Goal: Task Accomplishment & Management: Manage account settings

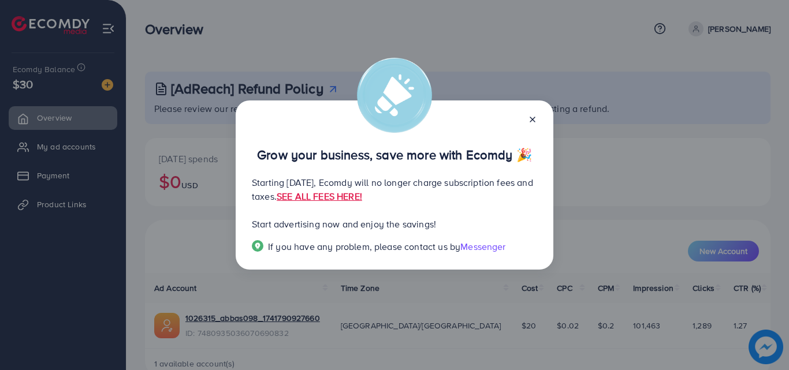
click at [532, 118] on line at bounding box center [532, 119] width 5 height 5
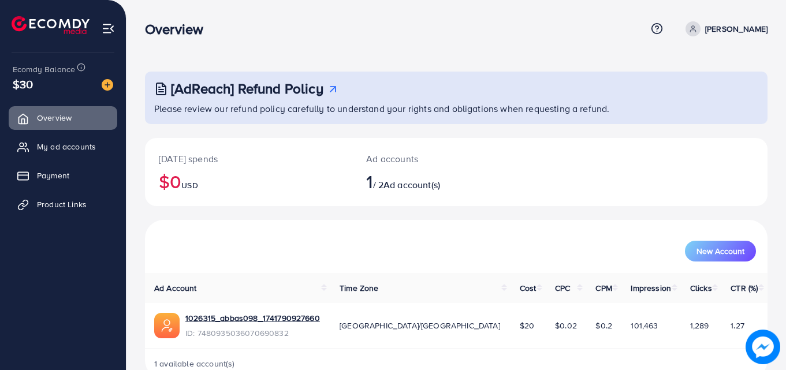
click at [739, 25] on p "[PERSON_NAME]" at bounding box center [736, 29] width 62 height 14
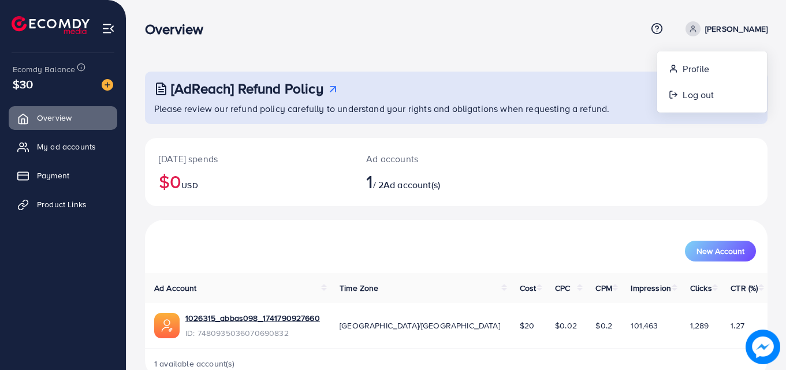
click at [739, 25] on p "[PERSON_NAME]" at bounding box center [736, 29] width 62 height 14
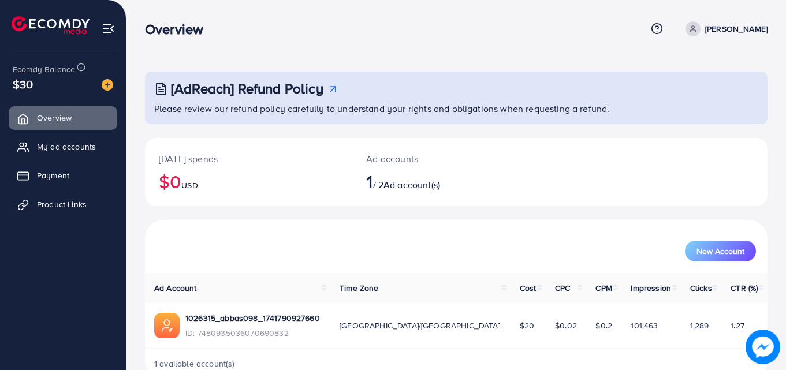
click at [739, 25] on p "[PERSON_NAME]" at bounding box center [736, 29] width 62 height 14
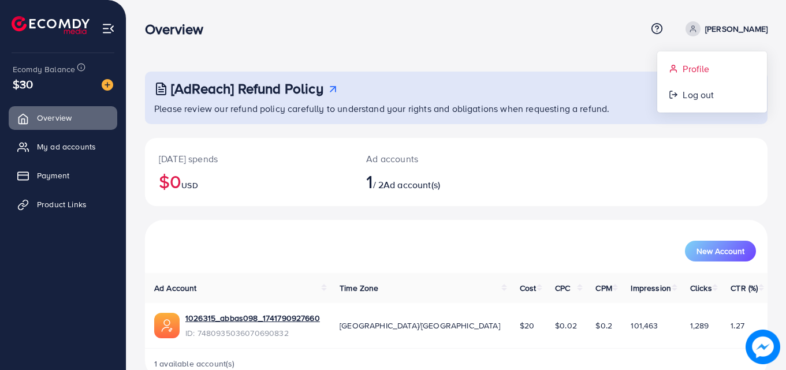
click at [690, 65] on span "Profile" at bounding box center [696, 69] width 27 height 14
select select "********"
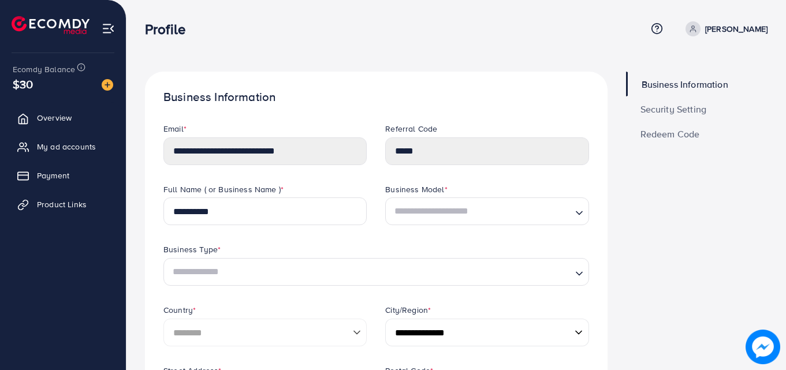
click at [679, 106] on span "Security Setting" at bounding box center [674, 109] width 66 height 9
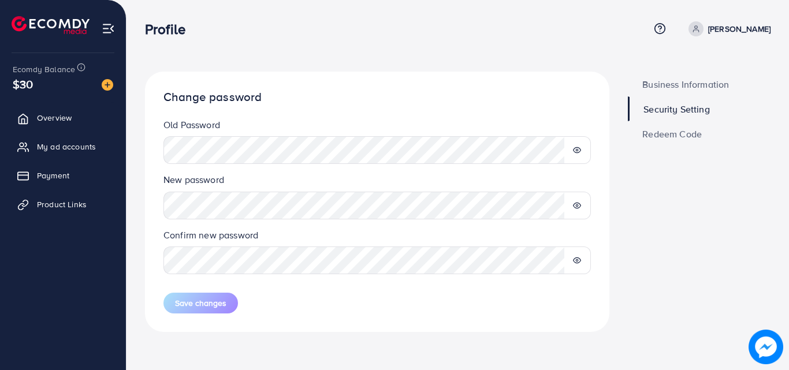
click at [677, 80] on span "Business Information" at bounding box center [685, 84] width 87 height 9
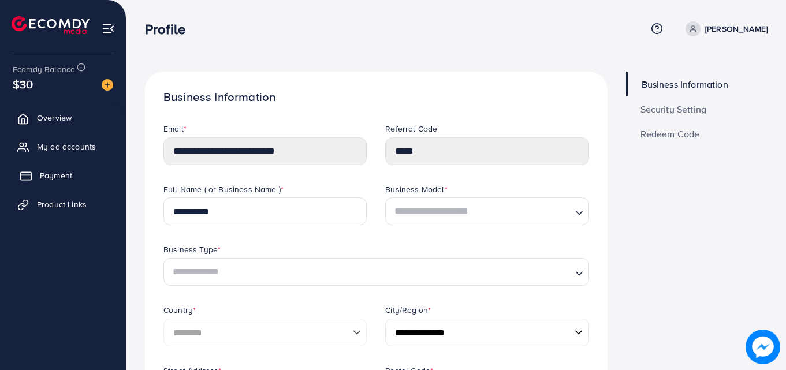
click at [51, 176] on span "Payment" at bounding box center [56, 176] width 32 height 12
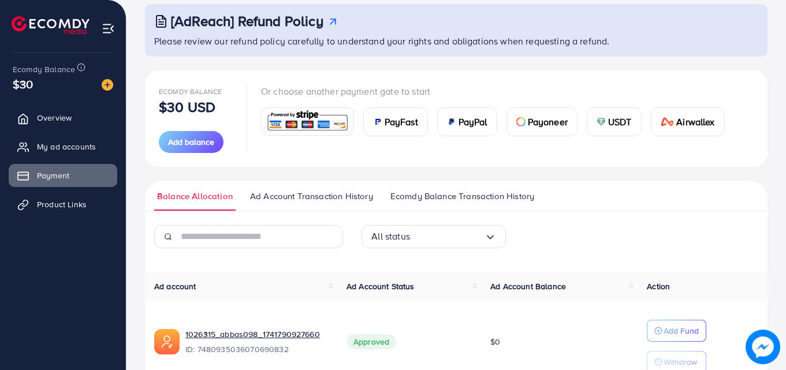
scroll to position [76, 0]
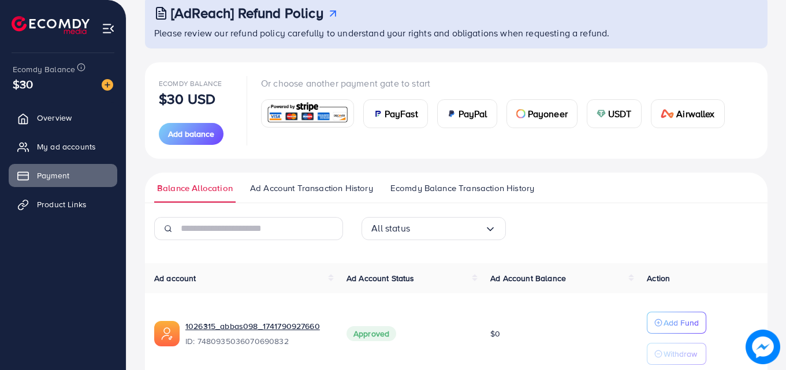
click at [305, 190] on span "Ad Account Transaction History" at bounding box center [311, 188] width 123 height 13
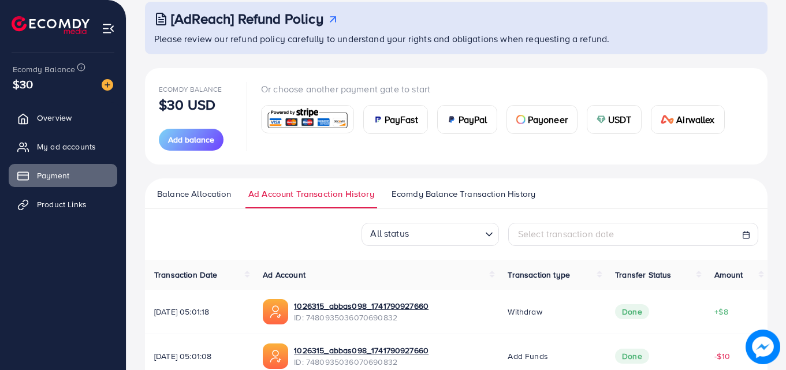
scroll to position [67, 0]
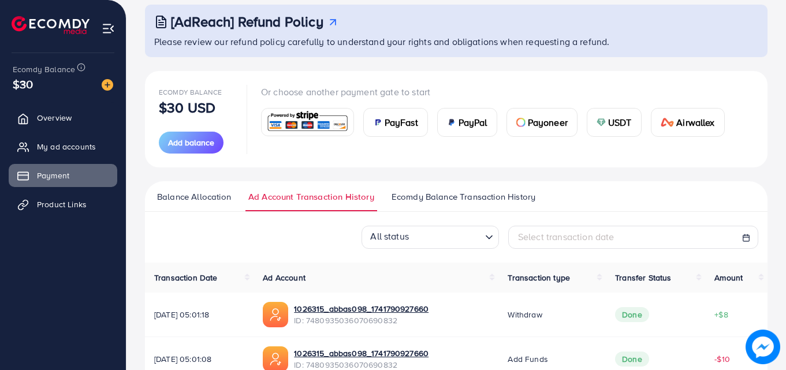
click at [203, 196] on span "Balance Allocation" at bounding box center [194, 197] width 74 height 13
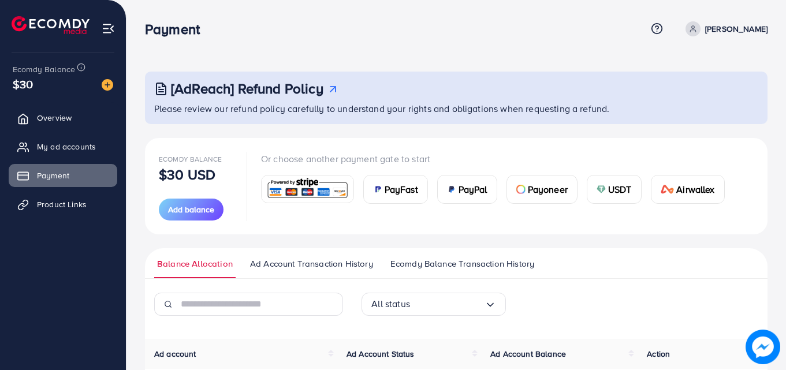
drag, startPoint x: 785, startPoint y: 57, endPoint x: 785, endPoint y: 108, distance: 51.4
click at [785, 107] on div "[AdReach] Refund Policy Please review our refund policy carefully to understand…" at bounding box center [457, 249] width 660 height 499
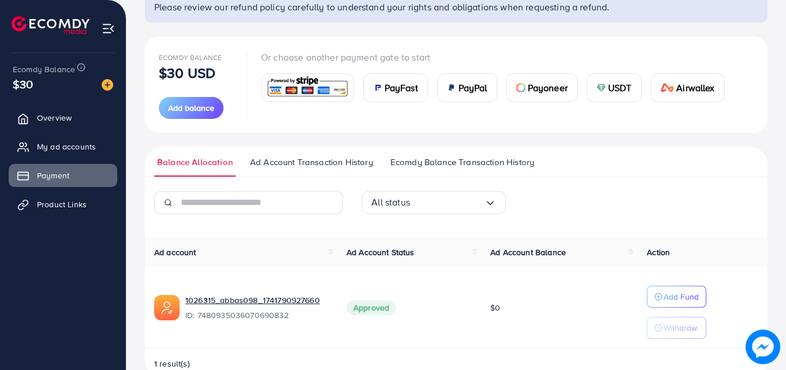
scroll to position [129, 0]
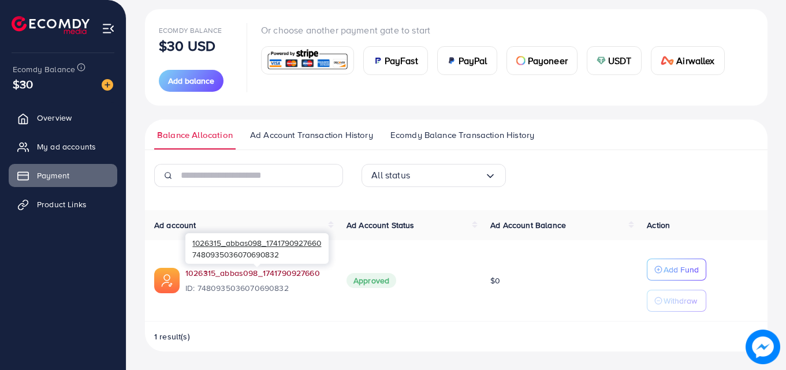
click at [263, 273] on link "1026315_abbas098_1741790927660" at bounding box center [252, 274] width 135 height 12
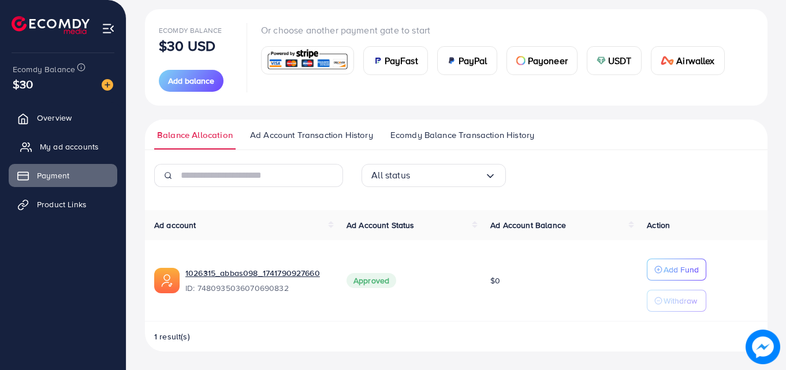
click at [62, 143] on span "My ad accounts" at bounding box center [69, 147] width 59 height 12
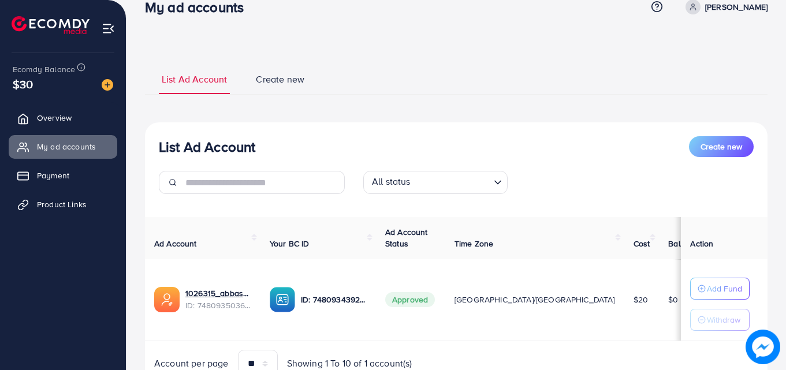
scroll to position [21, 0]
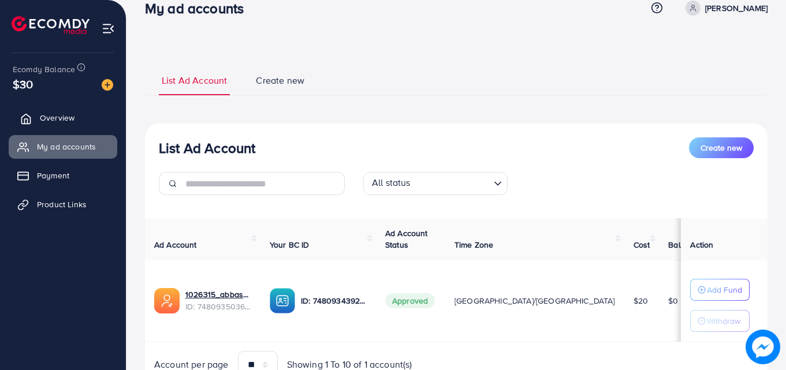
click at [62, 120] on span "Overview" at bounding box center [57, 118] width 35 height 12
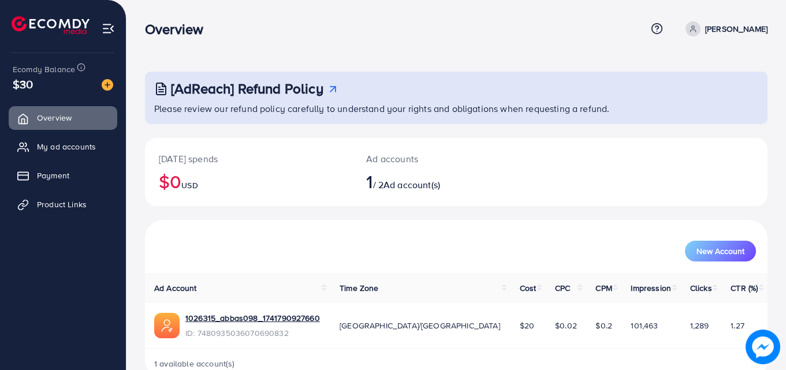
click at [751, 23] on p "[PERSON_NAME]" at bounding box center [736, 29] width 62 height 14
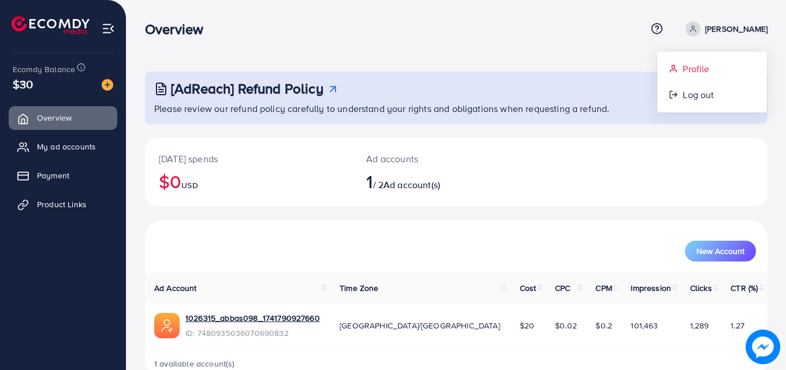
click at [688, 63] on span "Profile" at bounding box center [696, 69] width 27 height 14
select select "********"
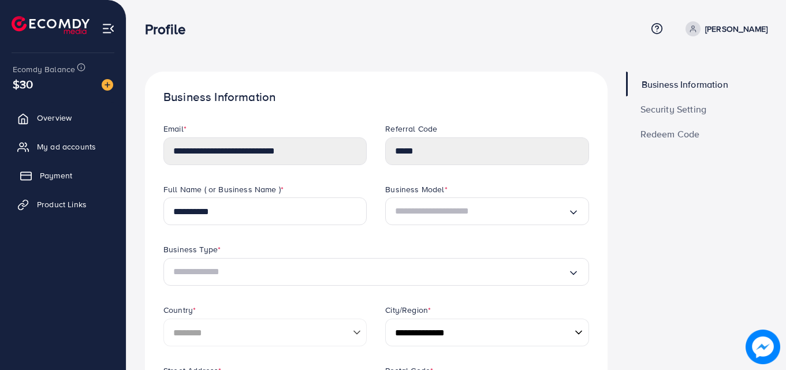
click at [42, 173] on span "Payment" at bounding box center [56, 176] width 32 height 12
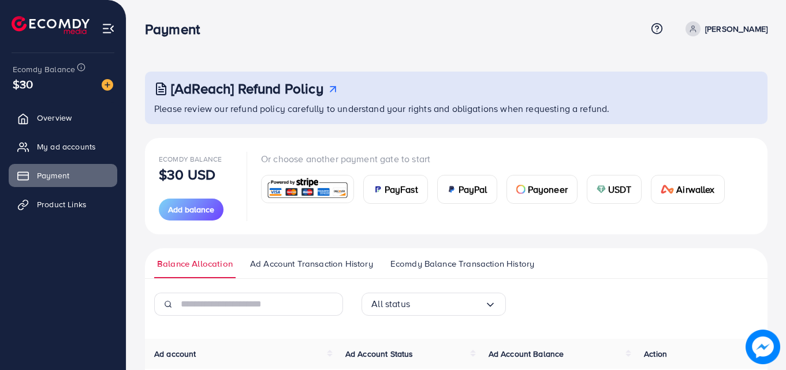
click at [467, 269] on span "Ecomdy Balance Transaction History" at bounding box center [463, 264] width 144 height 13
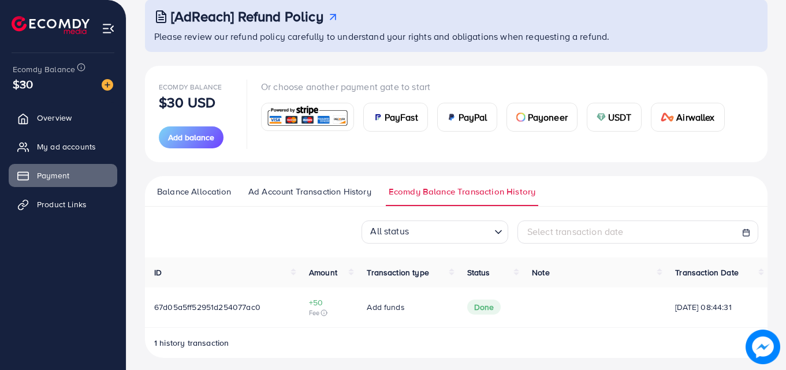
scroll to position [79, 0]
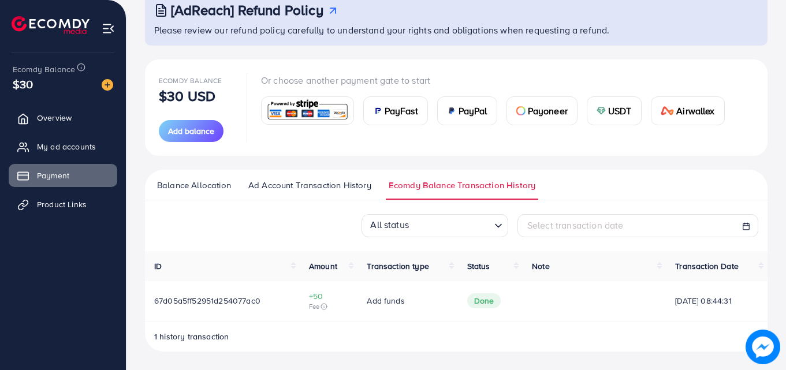
click at [330, 184] on span "Ad Account Transaction History" at bounding box center [309, 185] width 123 height 13
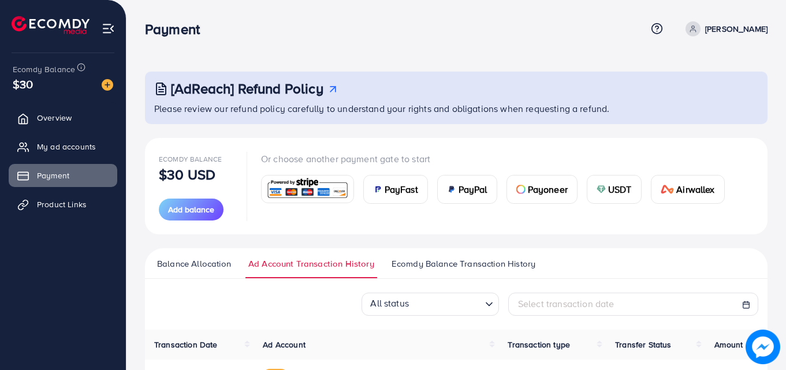
click at [205, 258] on span "Balance Allocation" at bounding box center [194, 264] width 74 height 13
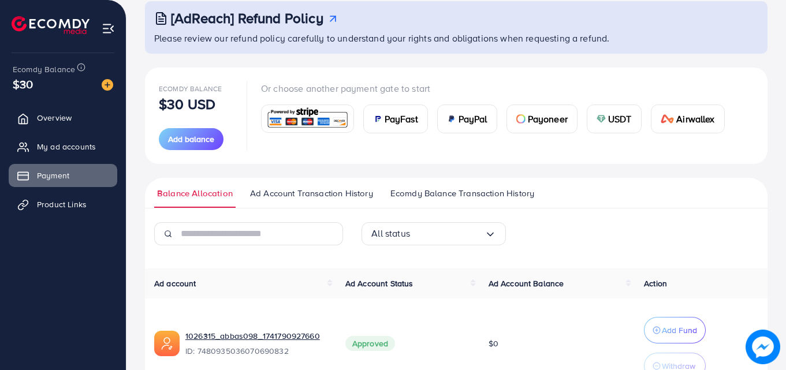
scroll to position [138, 0]
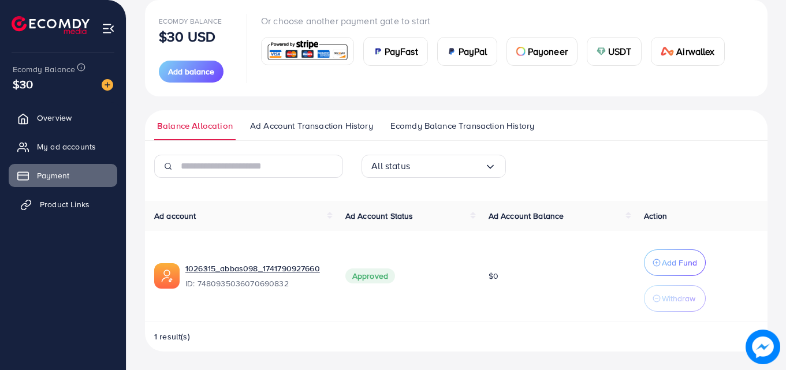
click at [31, 201] on icon at bounding box center [26, 205] width 12 height 12
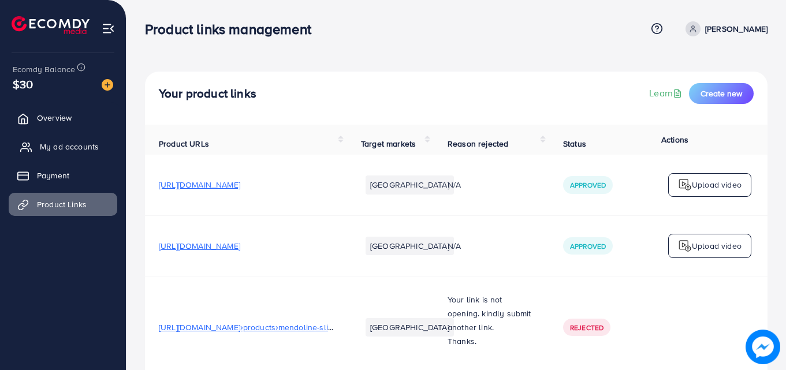
click at [63, 149] on span "My ad accounts" at bounding box center [69, 147] width 59 height 12
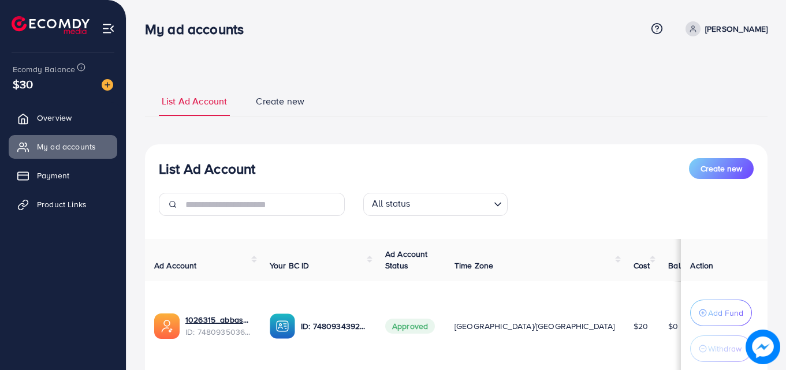
click at [253, 277] on th "Ad Account" at bounding box center [203, 260] width 116 height 42
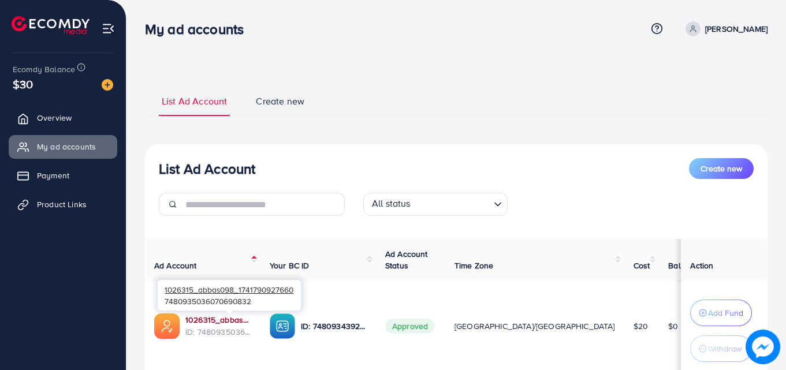
click at [232, 320] on link "1026315_abbas098_1741790927660" at bounding box center [218, 320] width 66 height 12
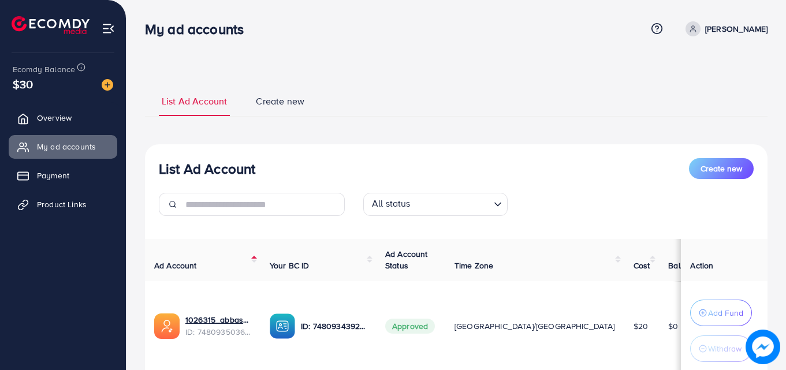
click at [32, 84] on span "$30" at bounding box center [23, 84] width 20 height 17
click at [104, 83] on img at bounding box center [108, 85] width 12 height 12
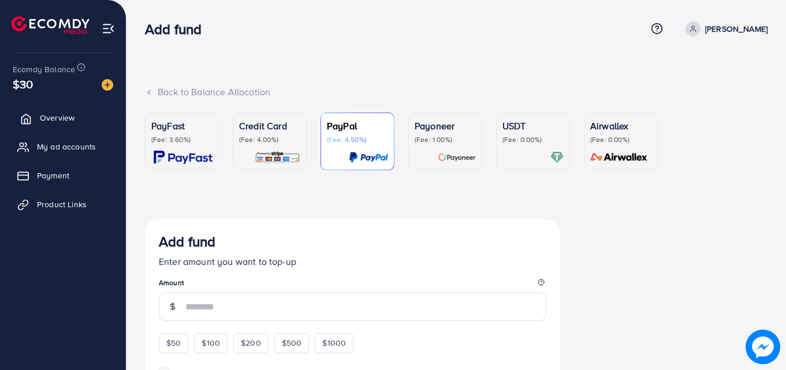
click at [70, 117] on span "Overview" at bounding box center [57, 118] width 35 height 12
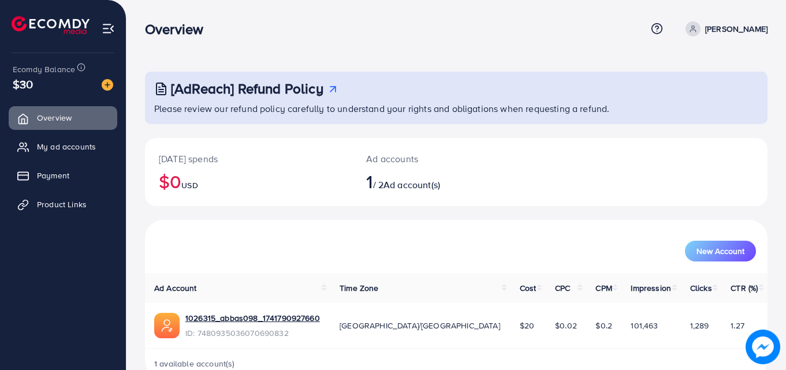
scroll to position [27, 0]
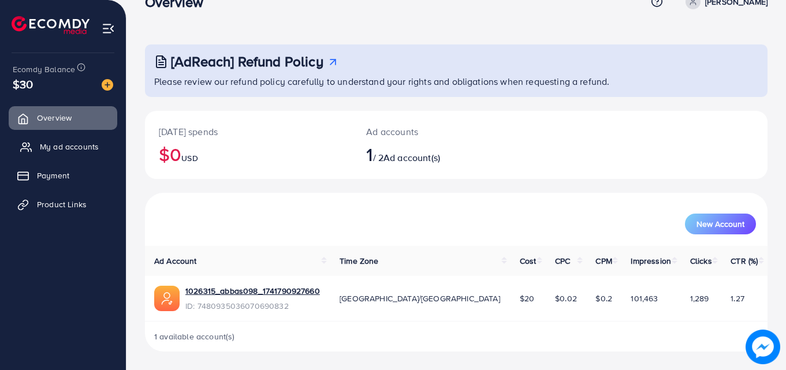
click at [53, 150] on span "My ad accounts" at bounding box center [69, 147] width 59 height 12
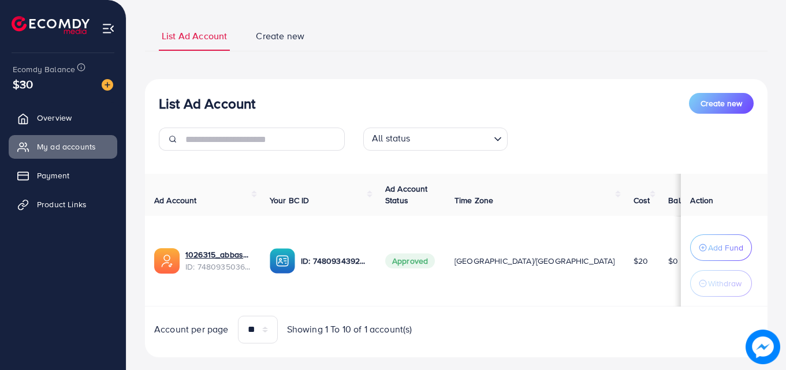
scroll to position [77, 0]
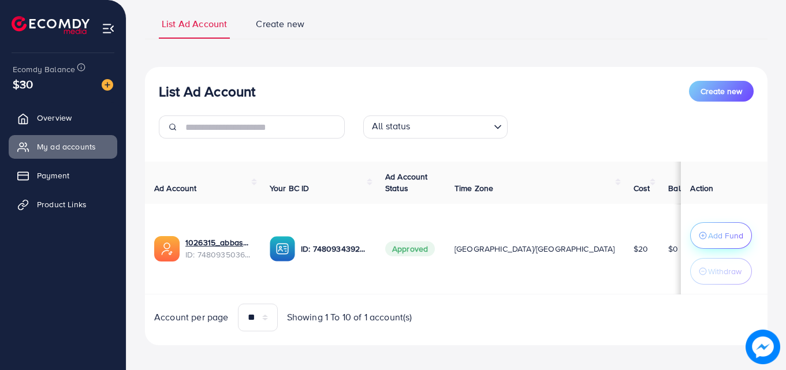
click at [708, 232] on p "Add Fund" at bounding box center [725, 236] width 35 height 14
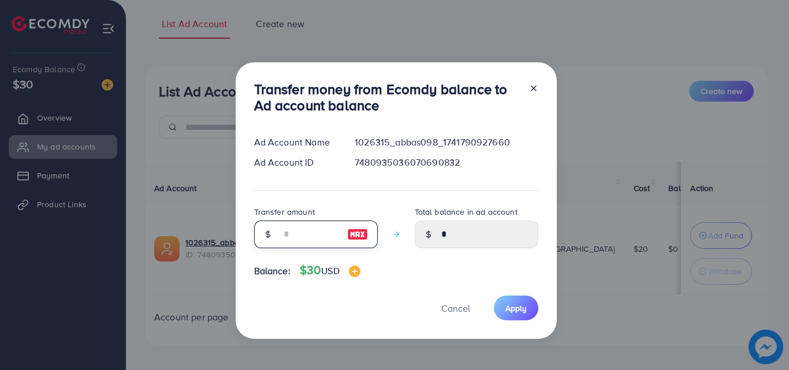
click at [287, 234] on input "number" at bounding box center [310, 235] width 58 height 28
type input "*"
type input "****"
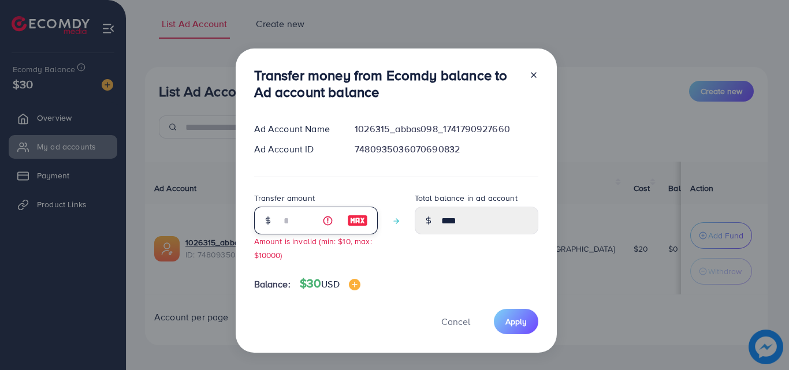
type input "**"
type input "*****"
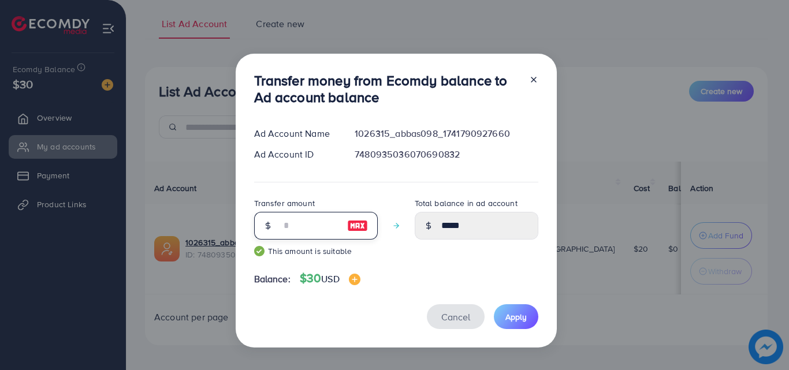
type input "**"
click at [455, 319] on span "Cancel" at bounding box center [455, 317] width 29 height 13
type input "*"
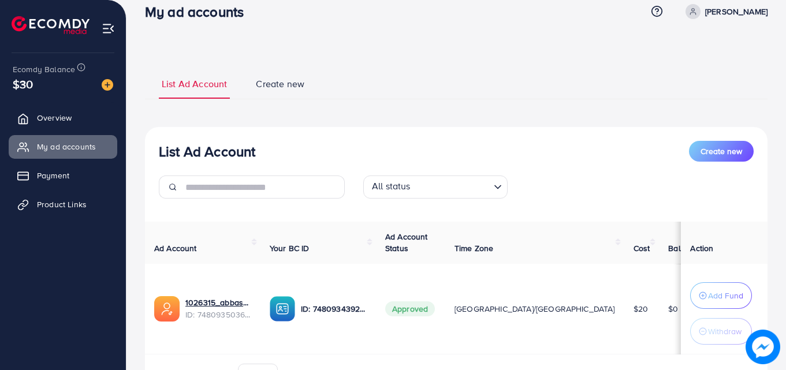
scroll to position [0, 0]
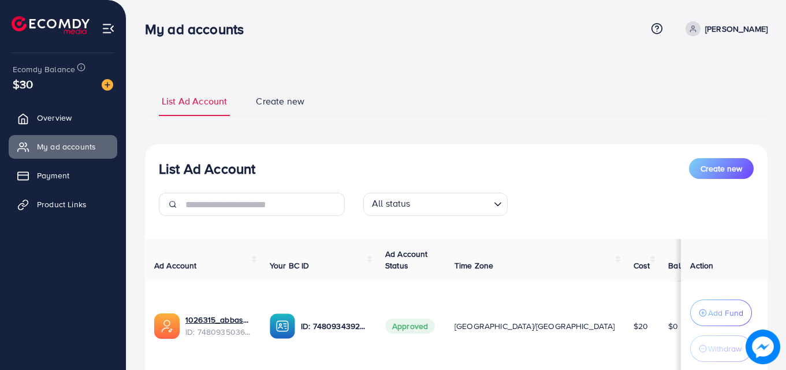
click at [749, 27] on p "[PERSON_NAME]" at bounding box center [736, 29] width 62 height 14
click at [712, 66] on link "Profile" at bounding box center [713, 69] width 110 height 26
select select "********"
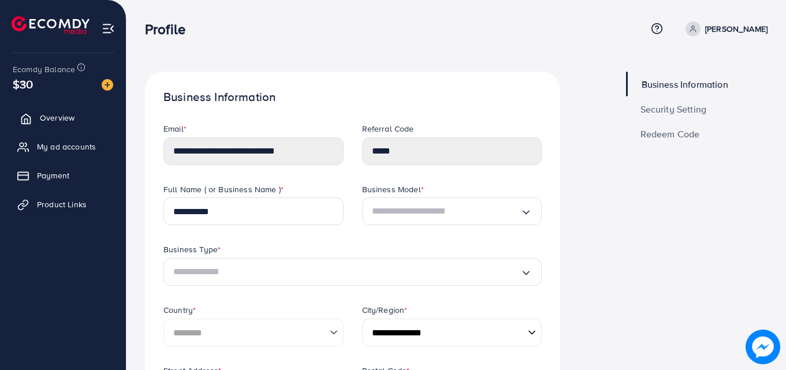
click at [54, 120] on span "Overview" at bounding box center [57, 118] width 35 height 12
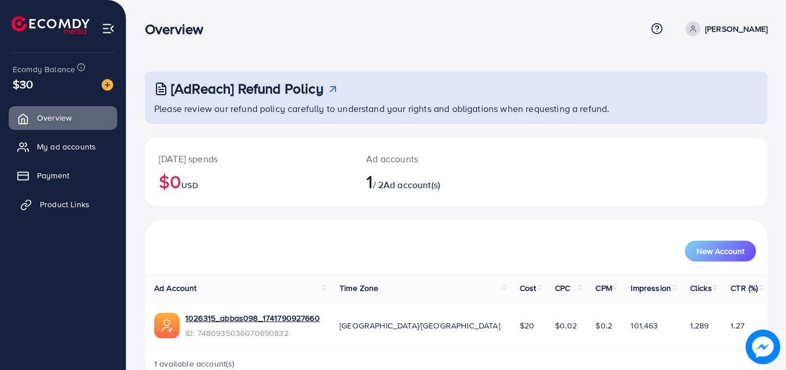
click at [61, 200] on span "Product Links" at bounding box center [65, 205] width 50 height 12
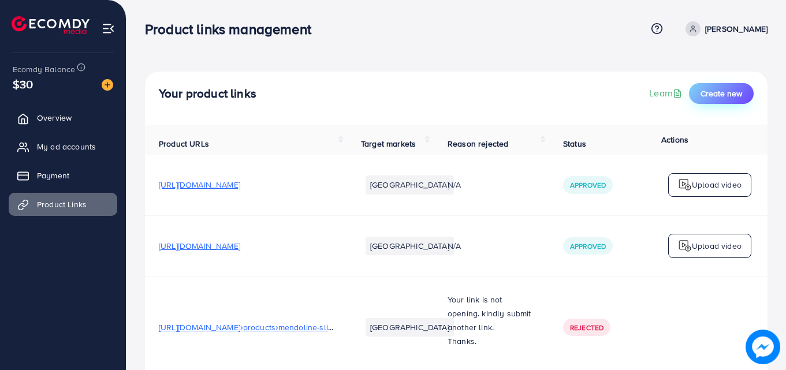
click at [724, 95] on span "Create new" at bounding box center [722, 94] width 42 height 12
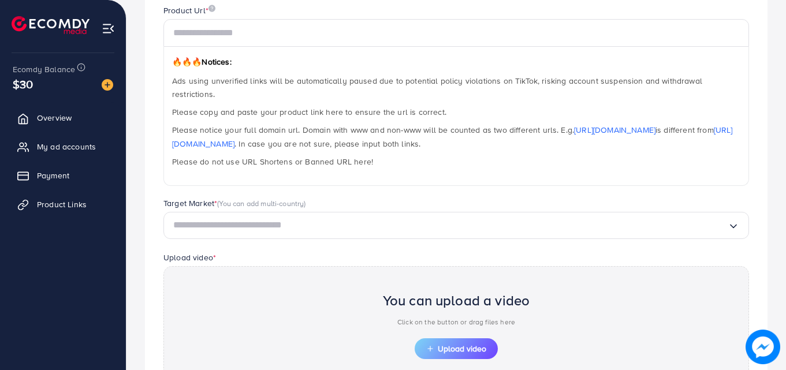
scroll to position [152, 0]
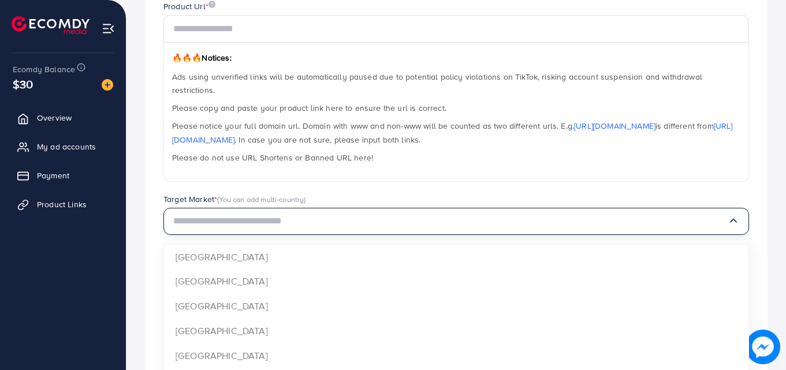
click at [295, 213] on input "Search for option" at bounding box center [450, 222] width 555 height 18
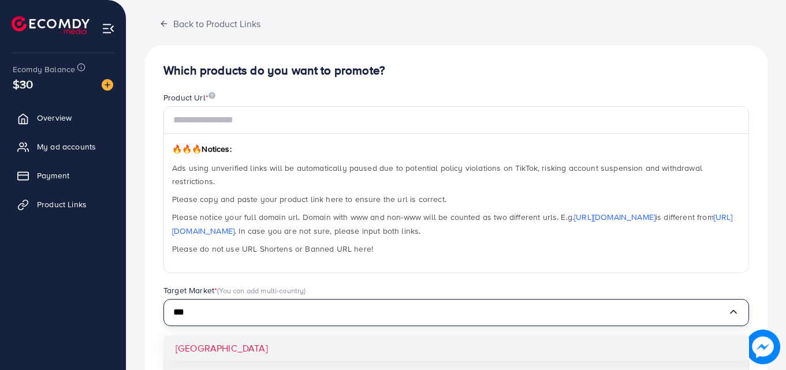
scroll to position [0, 0]
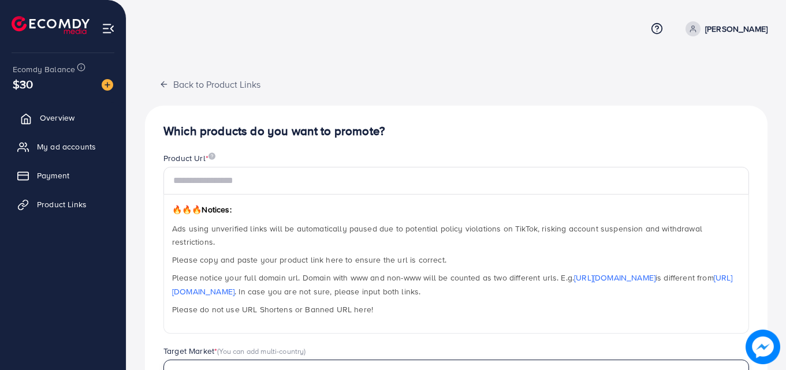
type input "***"
click at [47, 115] on span "Overview" at bounding box center [57, 118] width 35 height 12
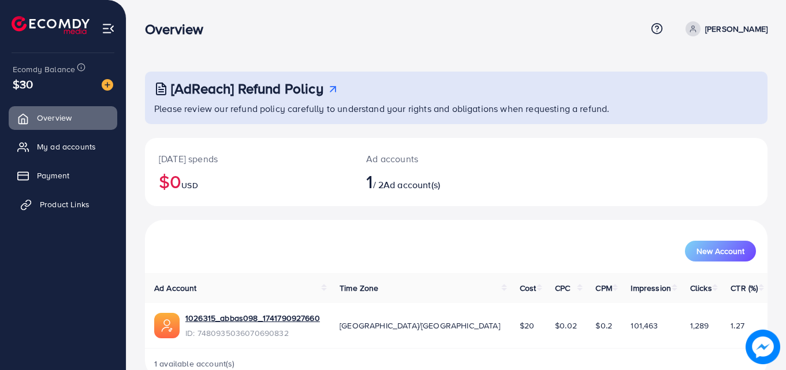
click at [61, 203] on span "Product Links" at bounding box center [65, 205] width 50 height 12
